Goal: Connect with others: Connect with others

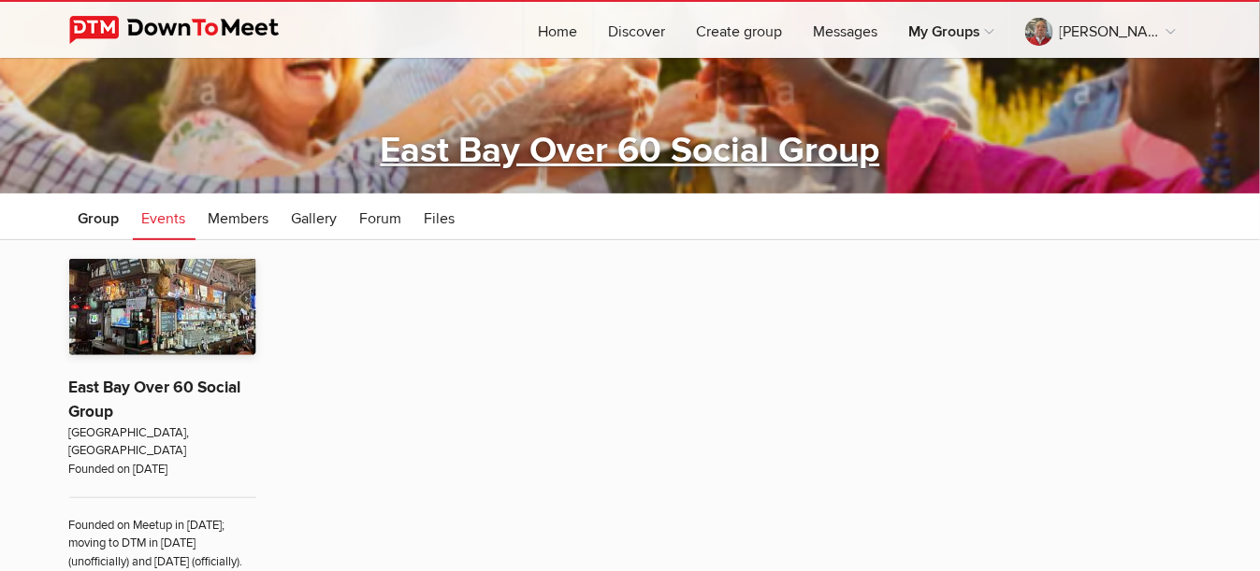
scroll to position [187, 0]
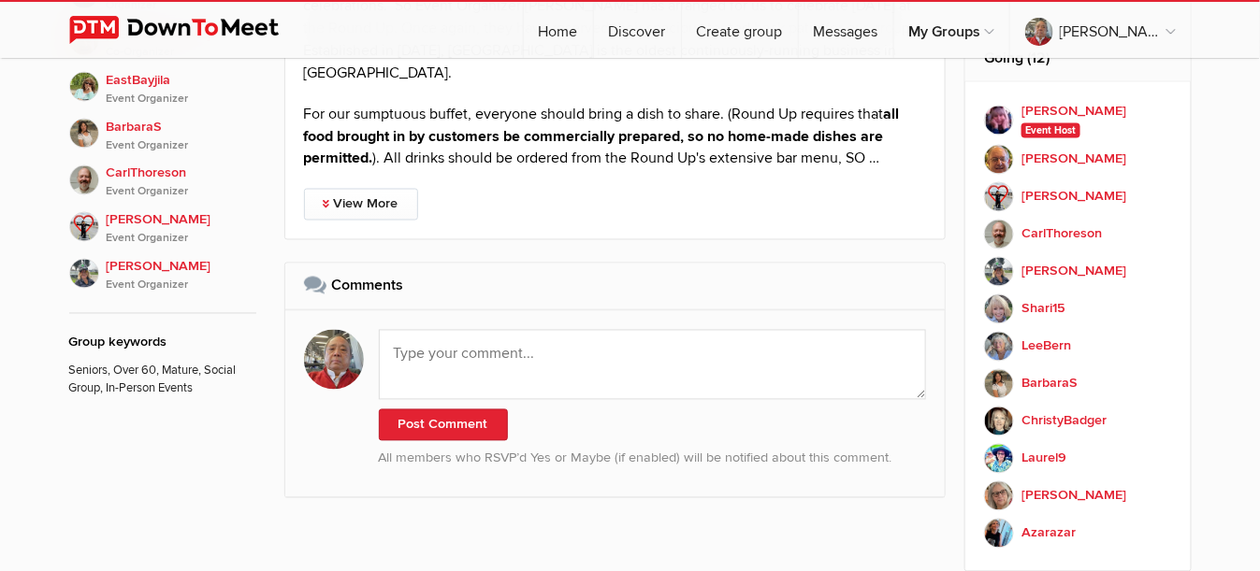
scroll to position [1029, 0]
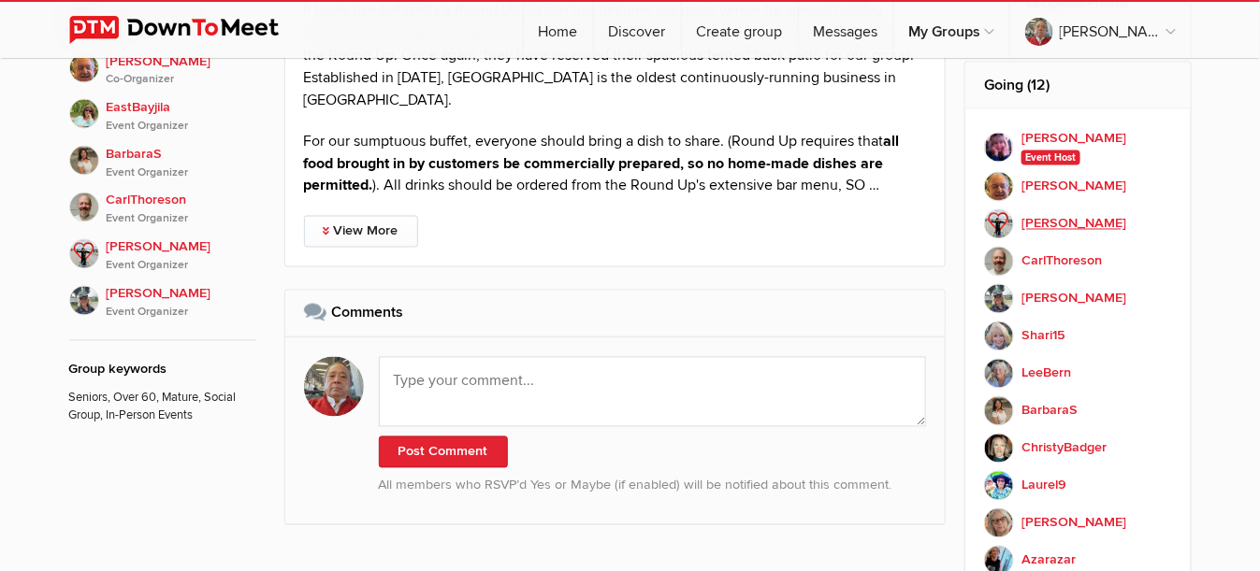
click at [994, 222] on img at bounding box center [999, 224] width 30 height 30
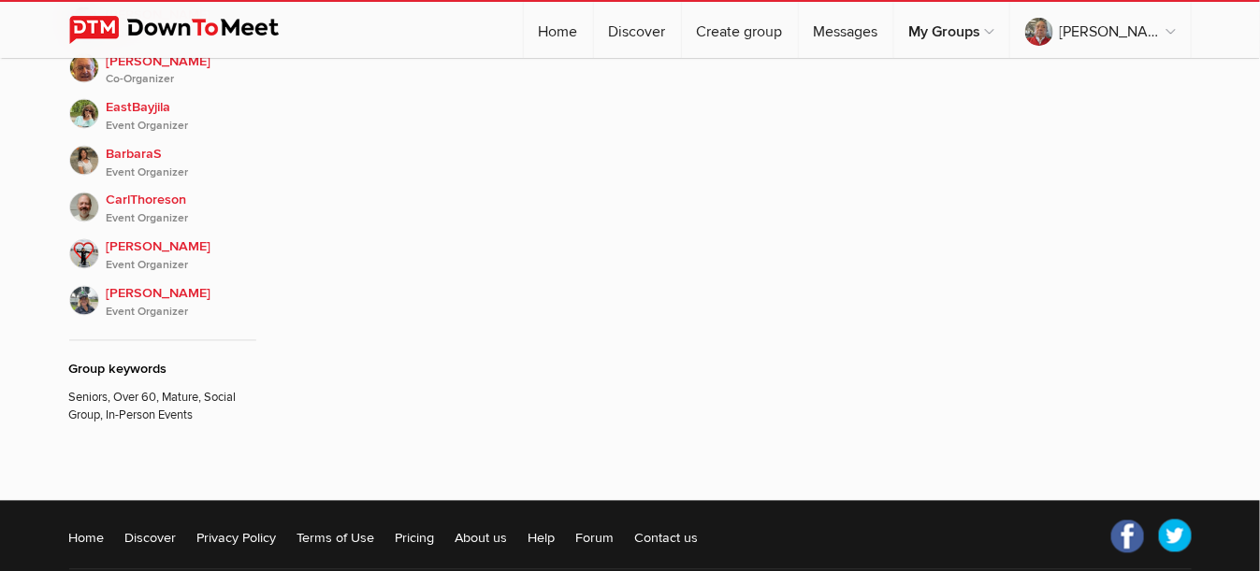
scroll to position [372, 0]
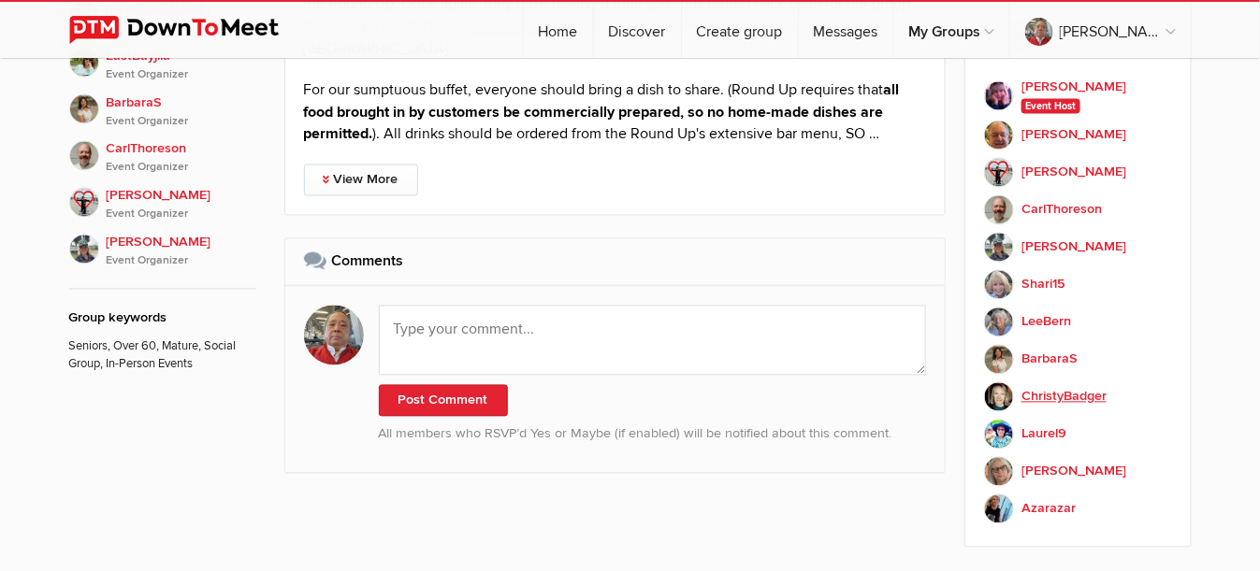
scroll to position [1122, 0]
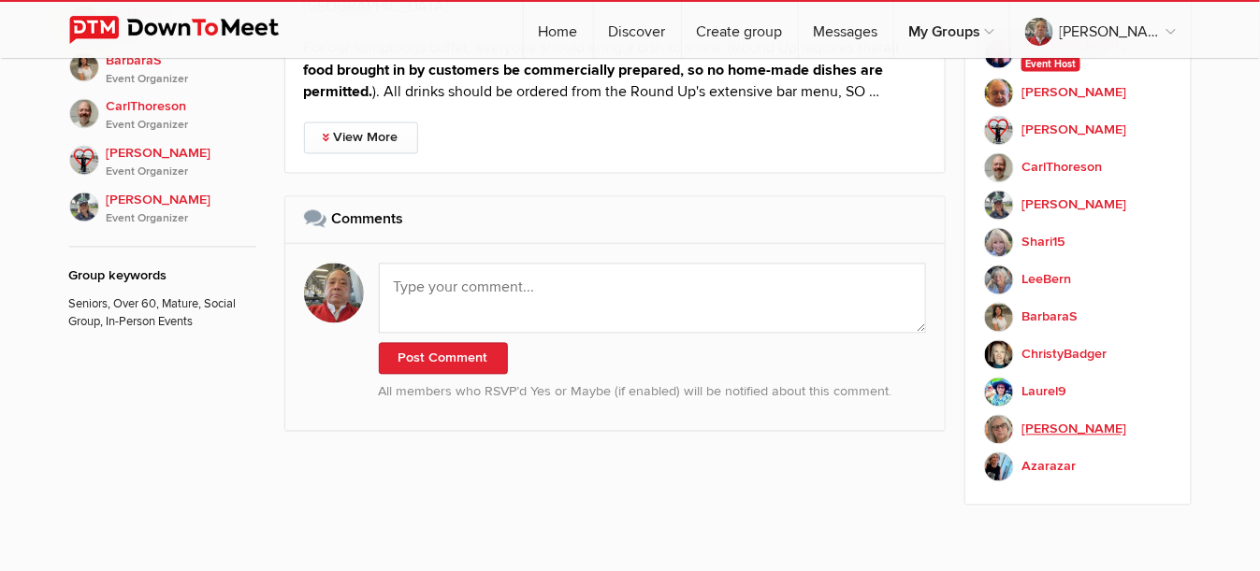
click at [1001, 423] on img at bounding box center [999, 430] width 30 height 30
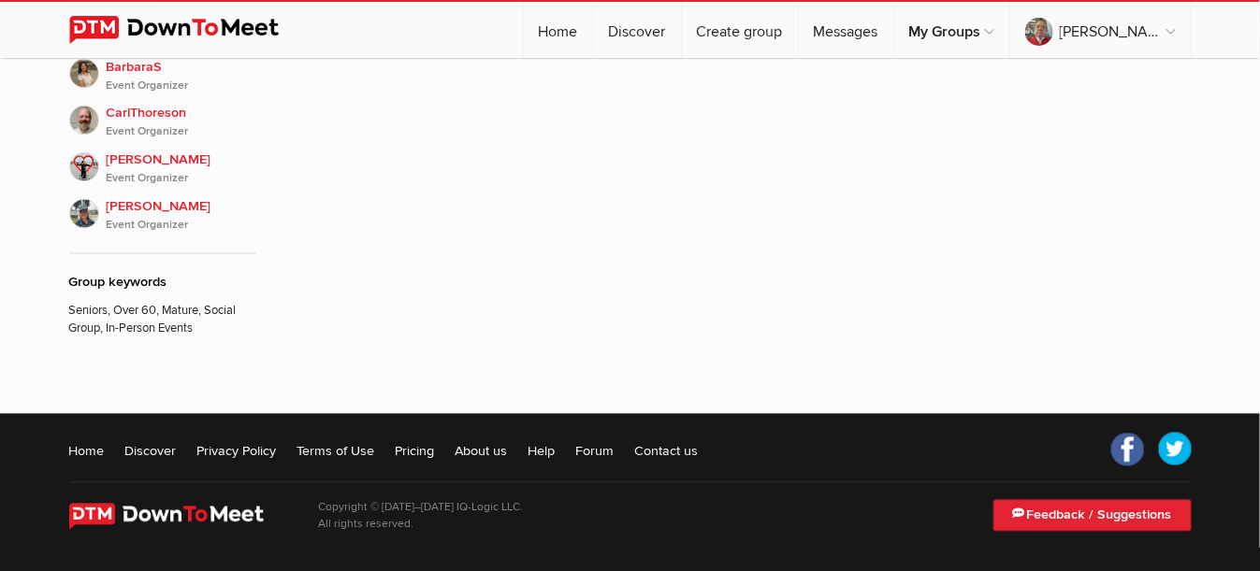
scroll to position [372, 0]
